Goal: Information Seeking & Learning: Learn about a topic

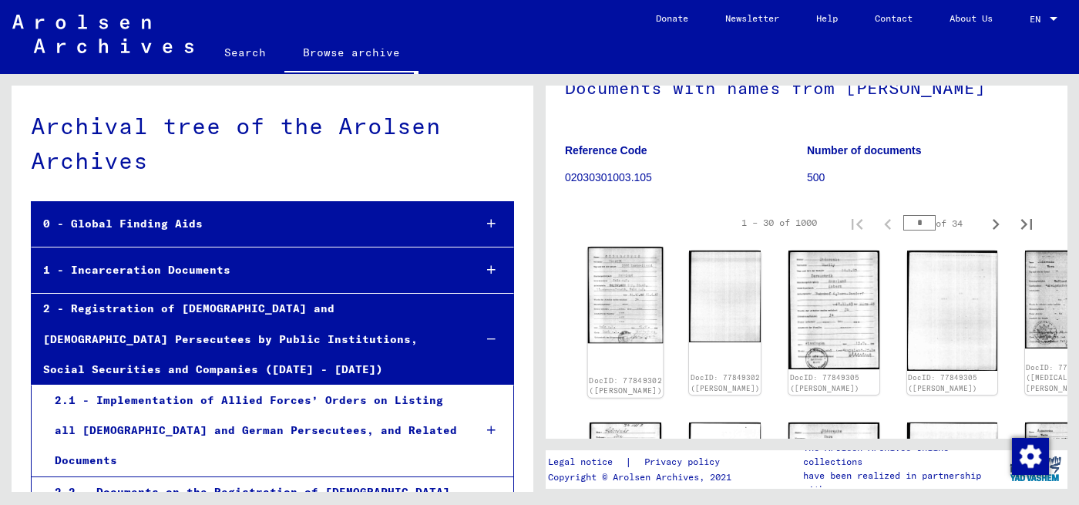
scroll to position [8417, 0]
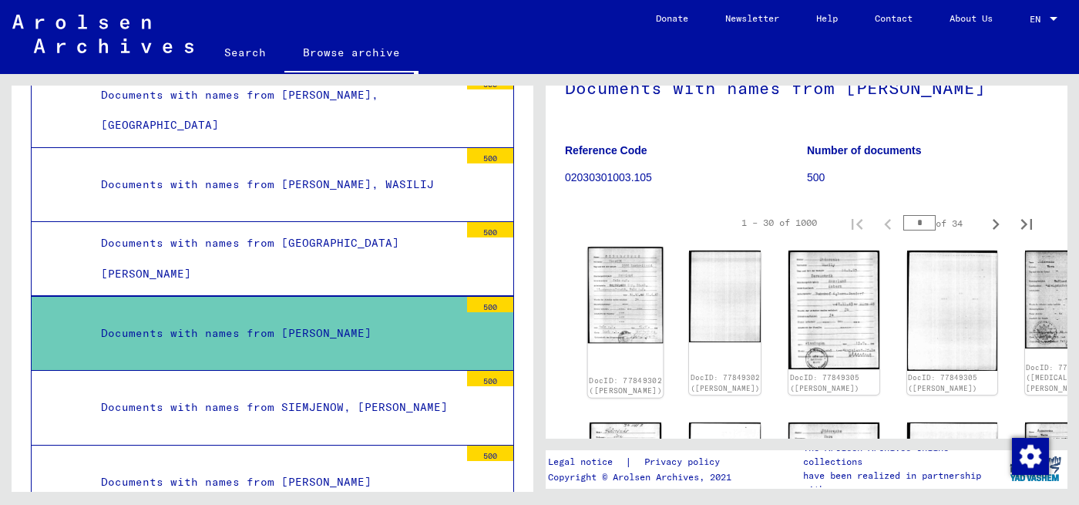
click at [600, 280] on img at bounding box center [626, 295] width 76 height 96
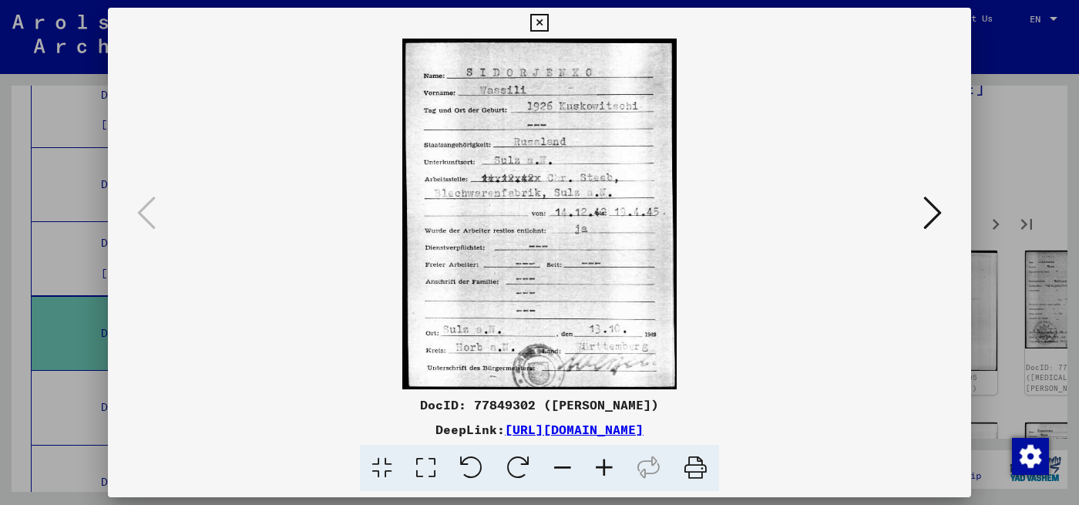
click at [926, 215] on icon at bounding box center [933, 212] width 19 height 37
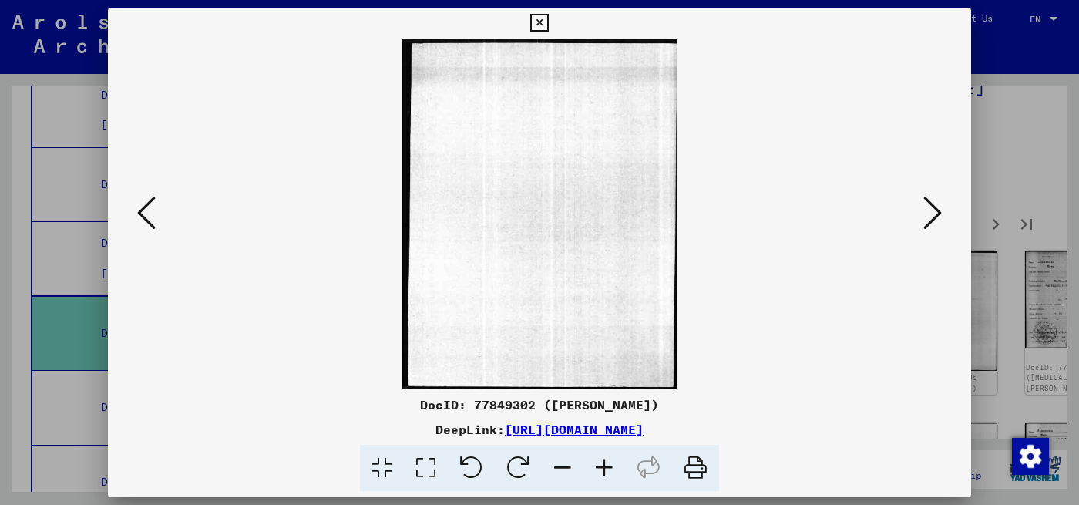
click at [926, 215] on icon at bounding box center [933, 212] width 19 height 37
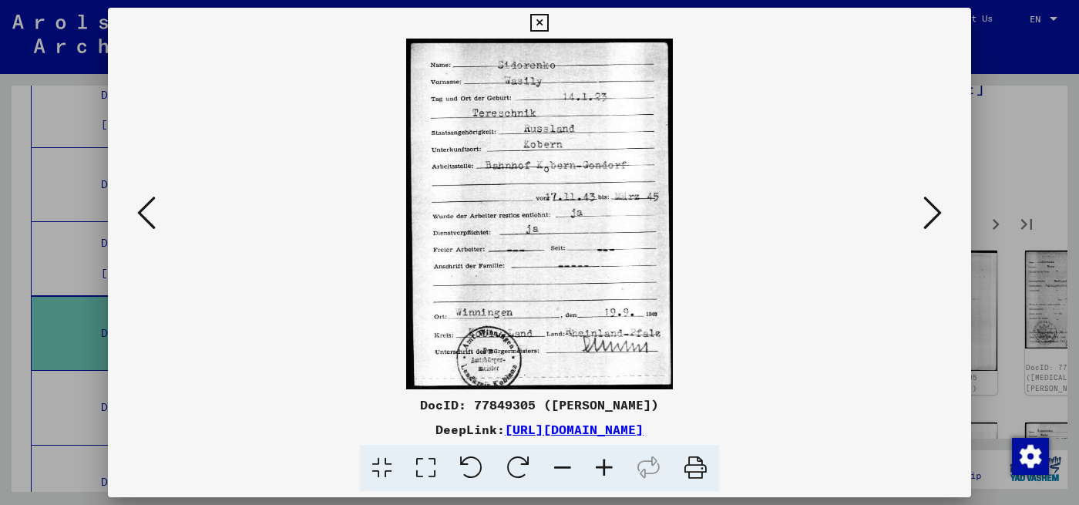
click at [926, 215] on icon at bounding box center [933, 212] width 19 height 37
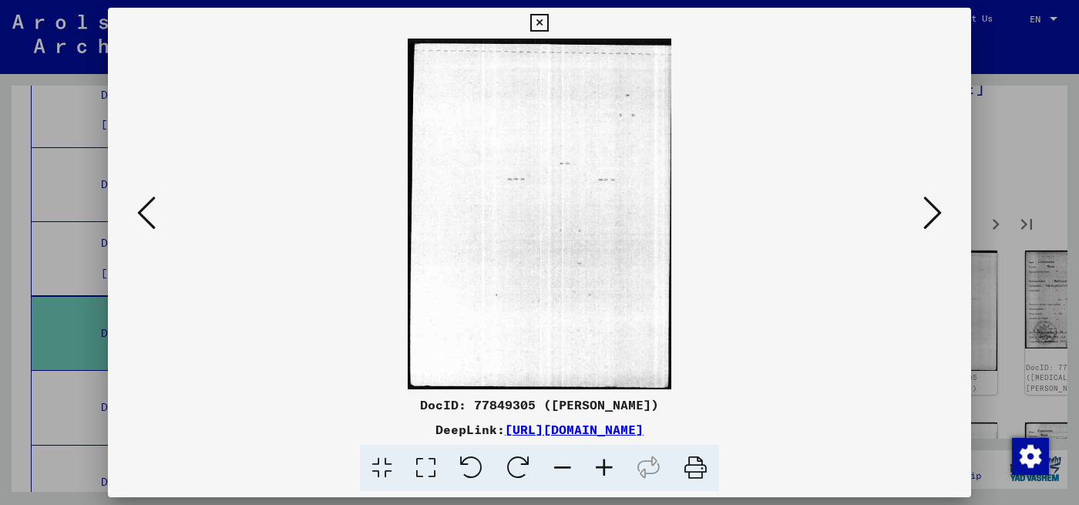
click at [926, 215] on icon at bounding box center [933, 212] width 19 height 37
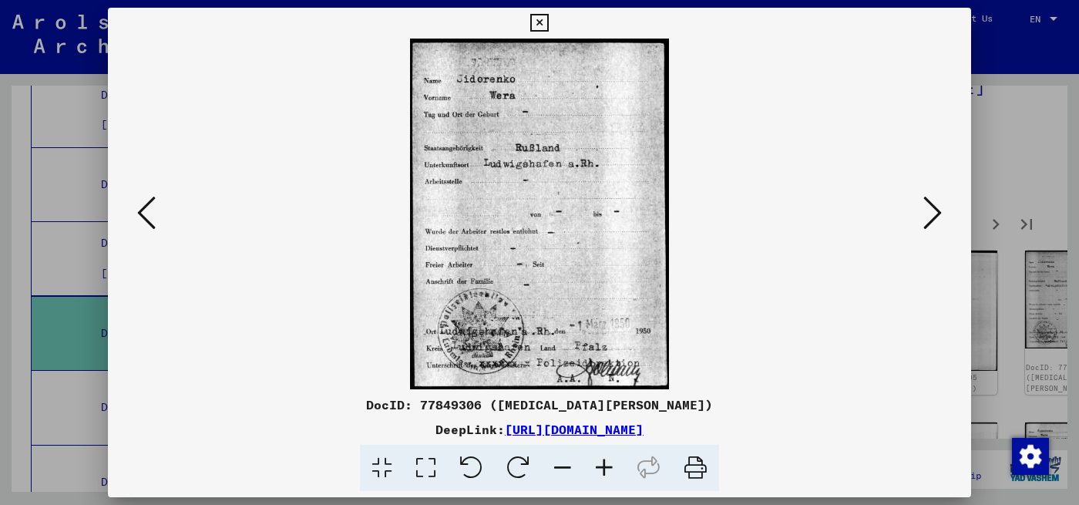
click at [926, 215] on icon at bounding box center [933, 212] width 19 height 37
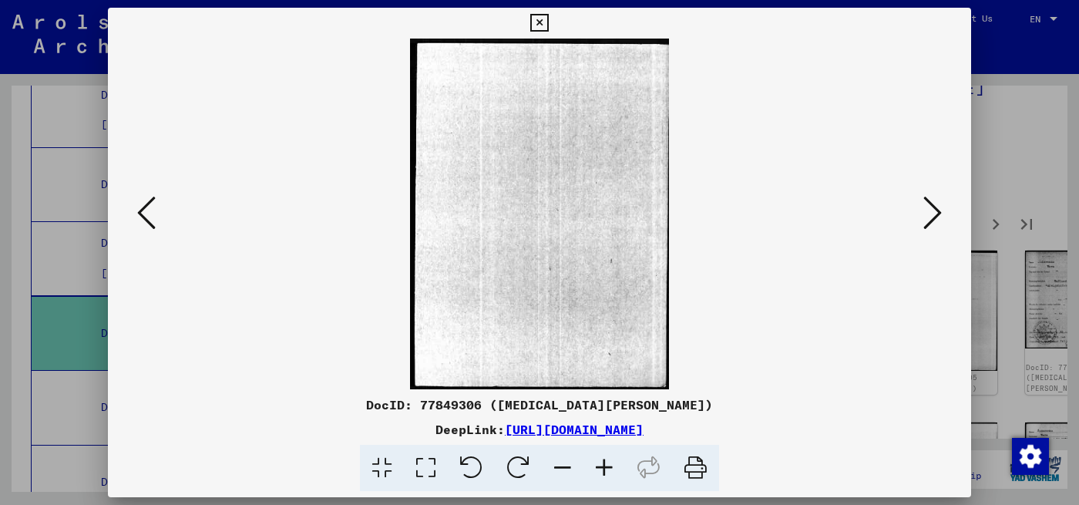
click at [926, 215] on icon at bounding box center [933, 212] width 19 height 37
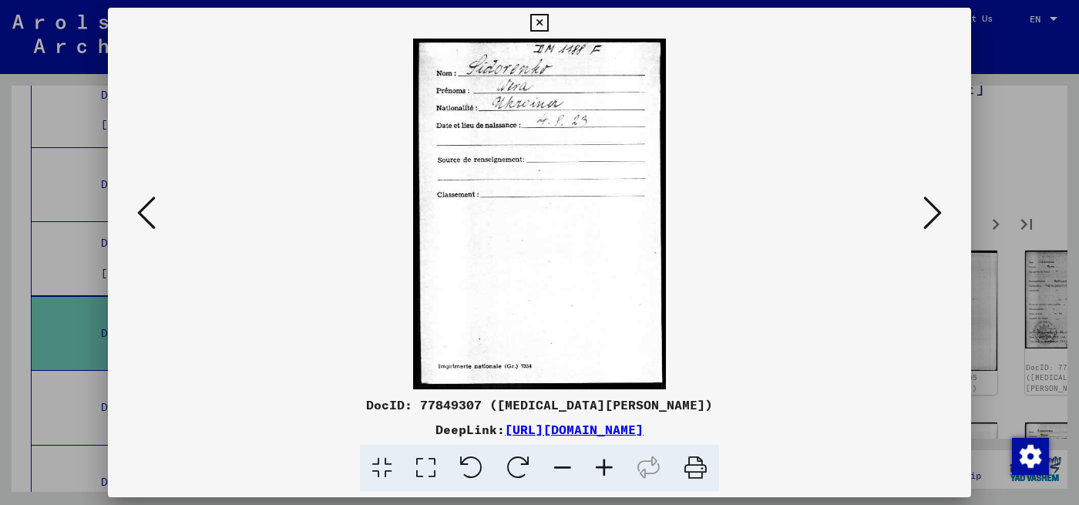
click at [143, 214] on icon at bounding box center [146, 212] width 19 height 37
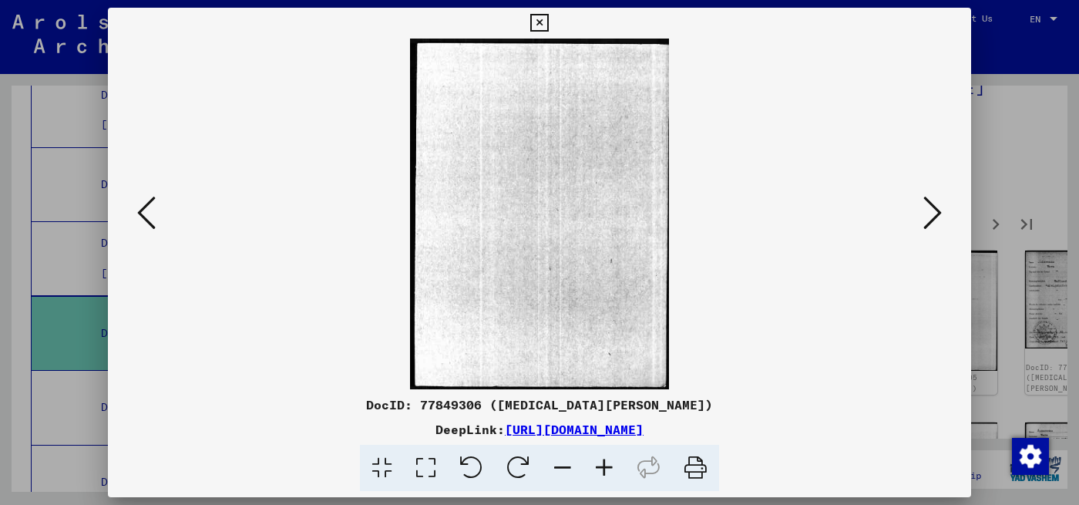
click at [143, 214] on icon at bounding box center [146, 212] width 19 height 37
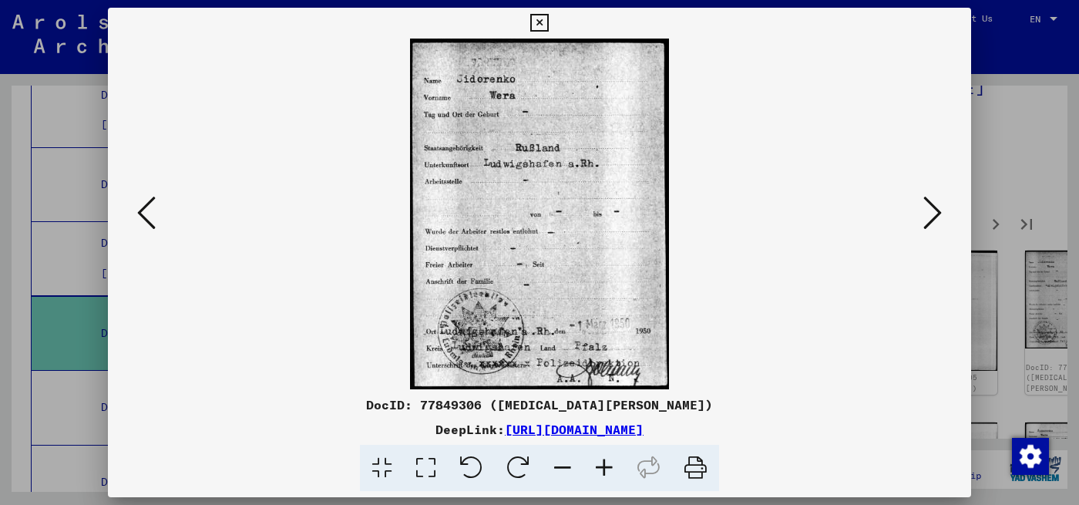
click at [917, 205] on img at bounding box center [539, 214] width 759 height 351
click at [924, 217] on icon at bounding box center [933, 212] width 19 height 37
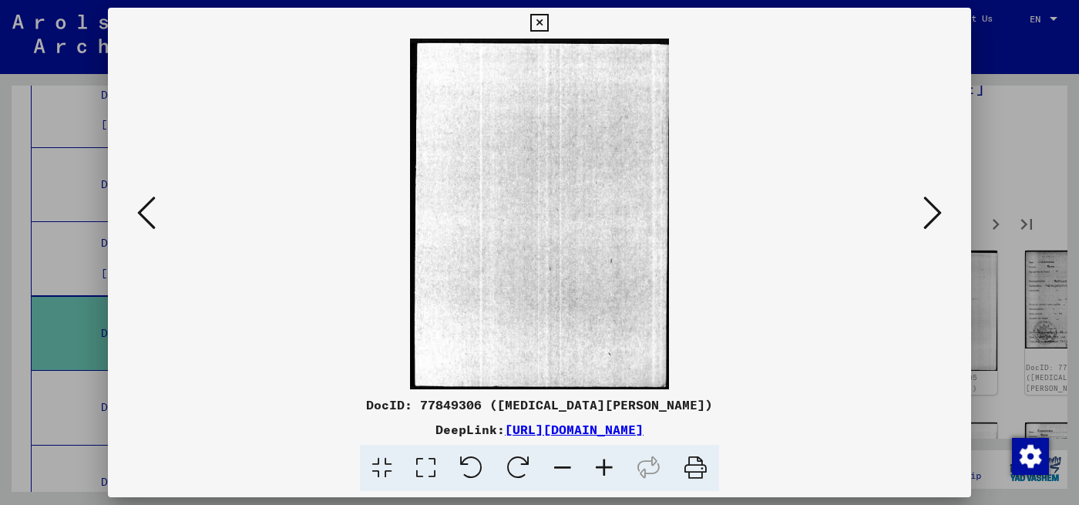
click at [924, 217] on icon at bounding box center [933, 212] width 19 height 37
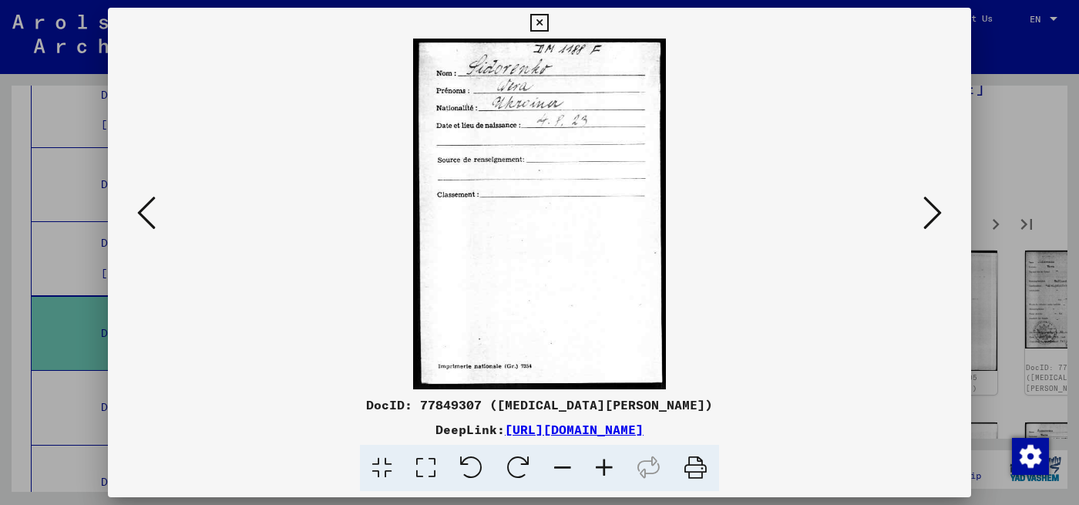
click at [924, 217] on icon at bounding box center [933, 212] width 19 height 37
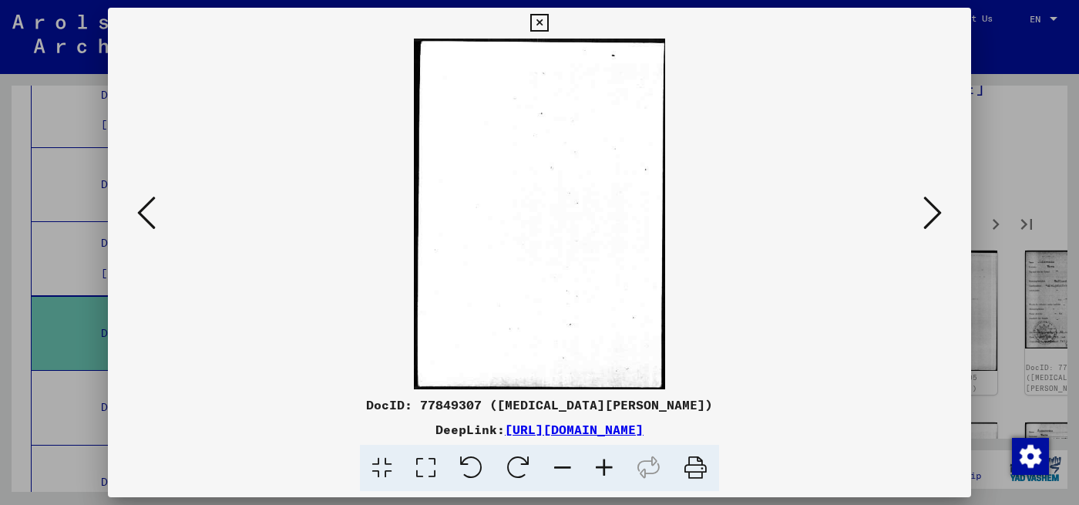
click at [924, 217] on icon at bounding box center [933, 212] width 19 height 37
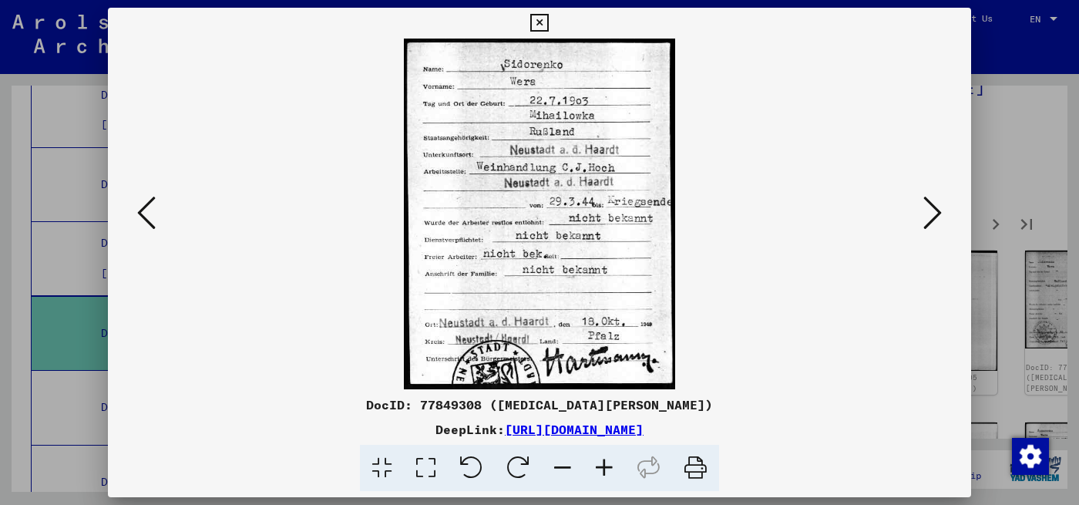
click at [924, 217] on icon at bounding box center [933, 212] width 19 height 37
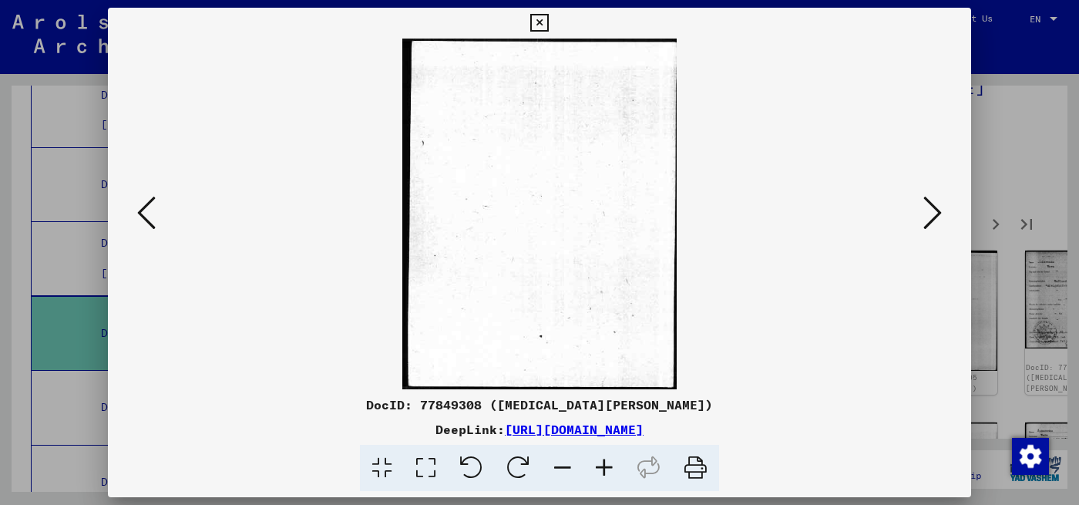
click at [924, 217] on icon at bounding box center [933, 212] width 19 height 37
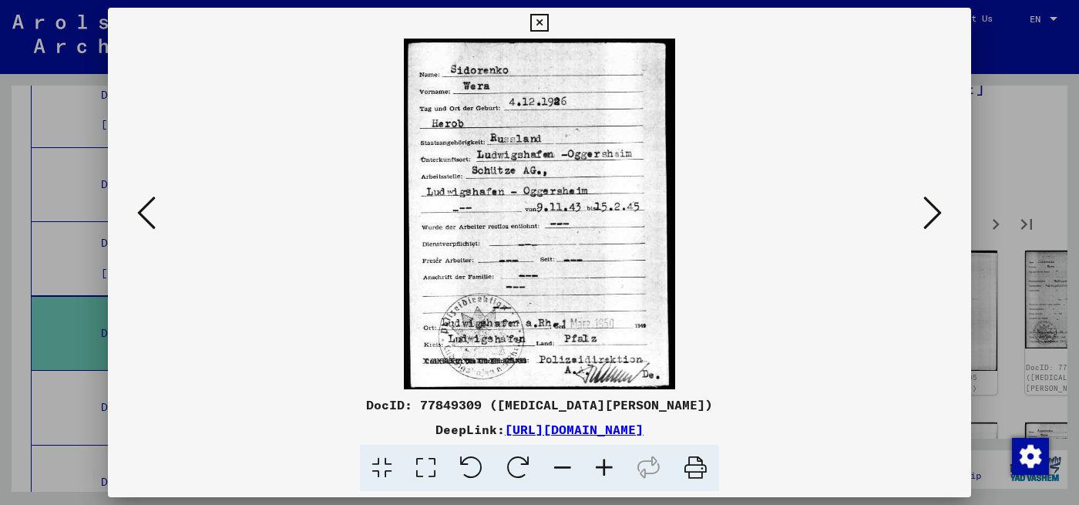
drag, startPoint x: 433, startPoint y: 190, endPoint x: 514, endPoint y: 190, distance: 81.0
click at [514, 190] on img at bounding box center [539, 214] width 759 height 351
